Goal: Information Seeking & Learning: Understand process/instructions

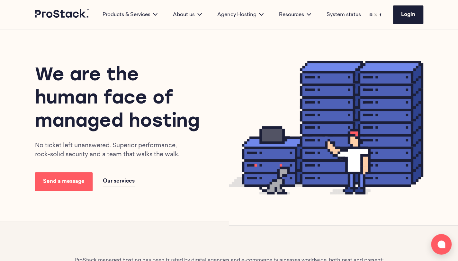
scroll to position [1531, 0]
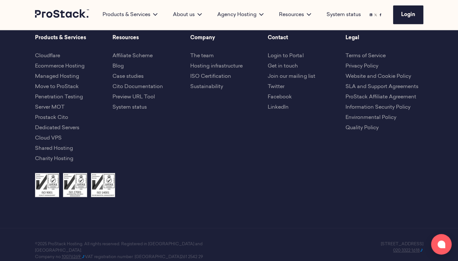
click at [353, 53] on link "Terms of Service" at bounding box center [366, 55] width 40 height 5
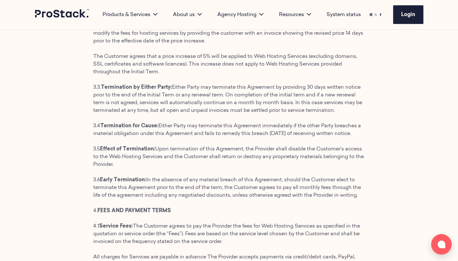
scroll to position [708, 0]
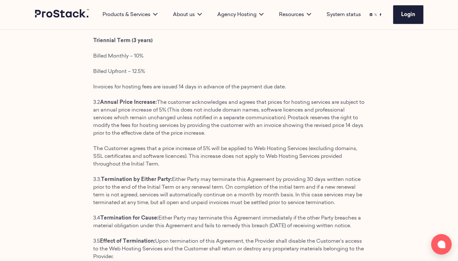
drag, startPoint x: 245, startPoint y: 144, endPoint x: 94, endPoint y: 128, distance: 151.9
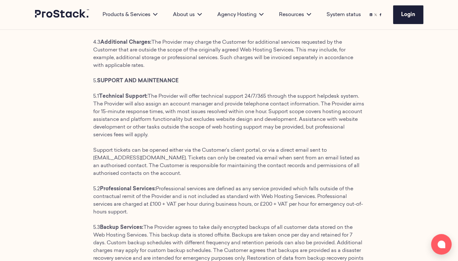
scroll to position [1104, 0]
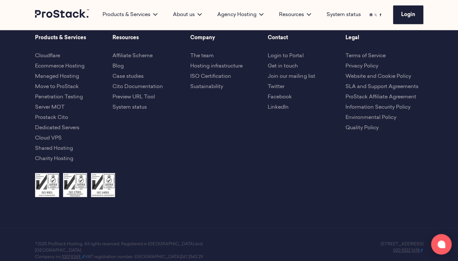
drag, startPoint x: 165, startPoint y: 245, endPoint x: 143, endPoint y: 246, distance: 21.9
click at [143, 254] on p "Company no. 10076269. VAT registration number: GB 261 2542 29" at bounding box center [132, 257] width 194 height 6
